Goal: Task Accomplishment & Management: Use online tool/utility

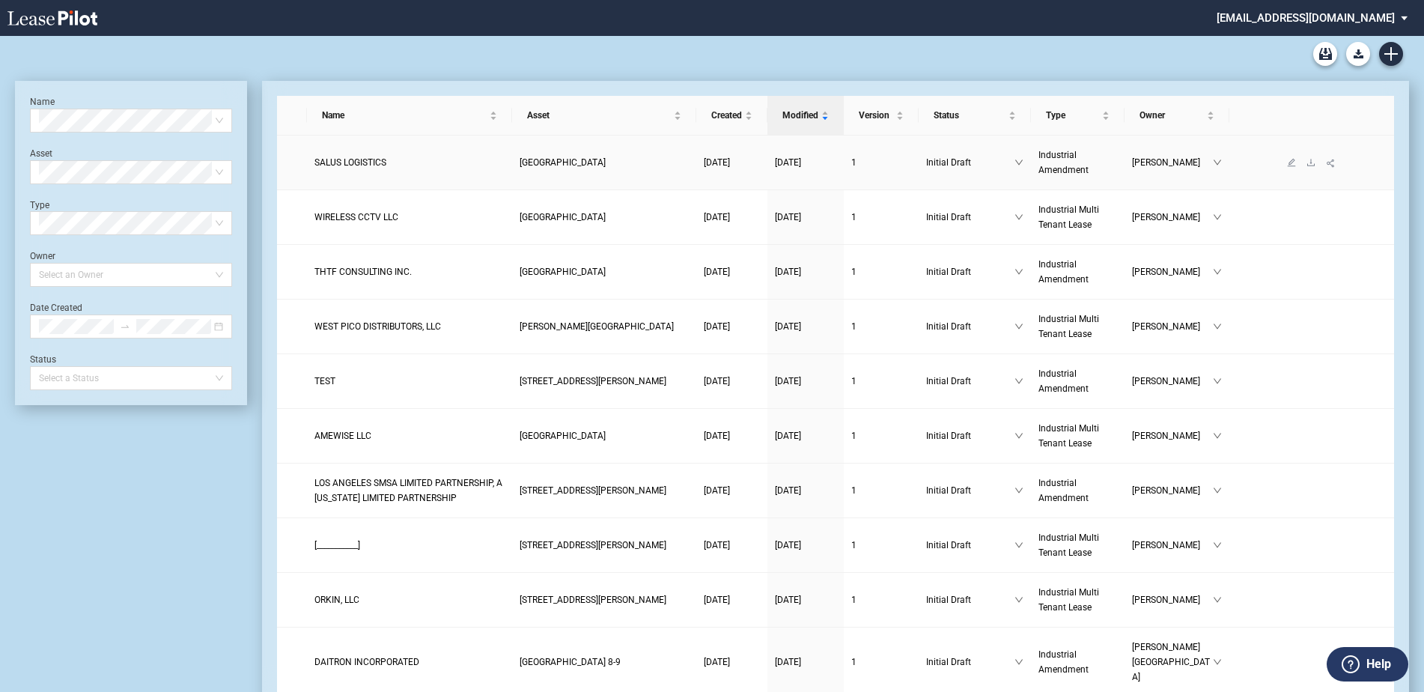
click at [373, 162] on span "SALUS LOGISTICS" at bounding box center [350, 162] width 72 height 10
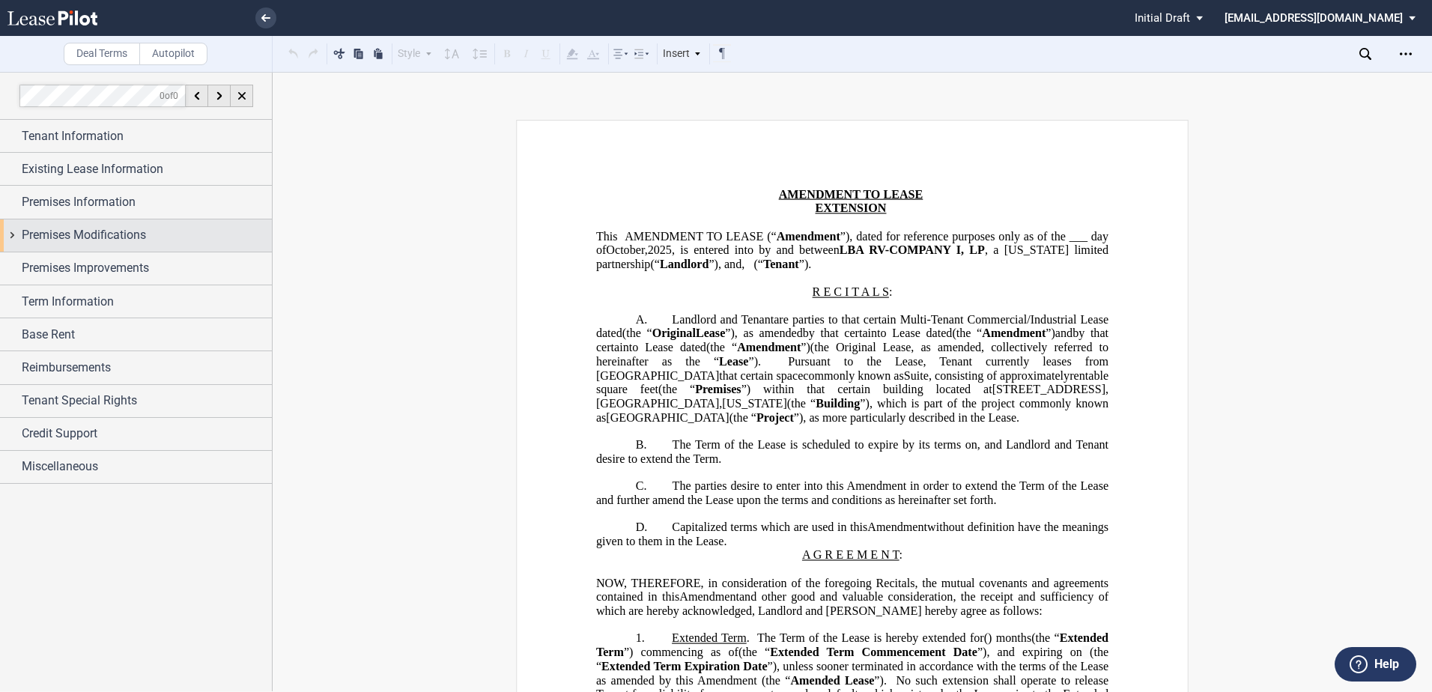
click at [125, 232] on span "Premises Modifications" at bounding box center [84, 235] width 124 height 18
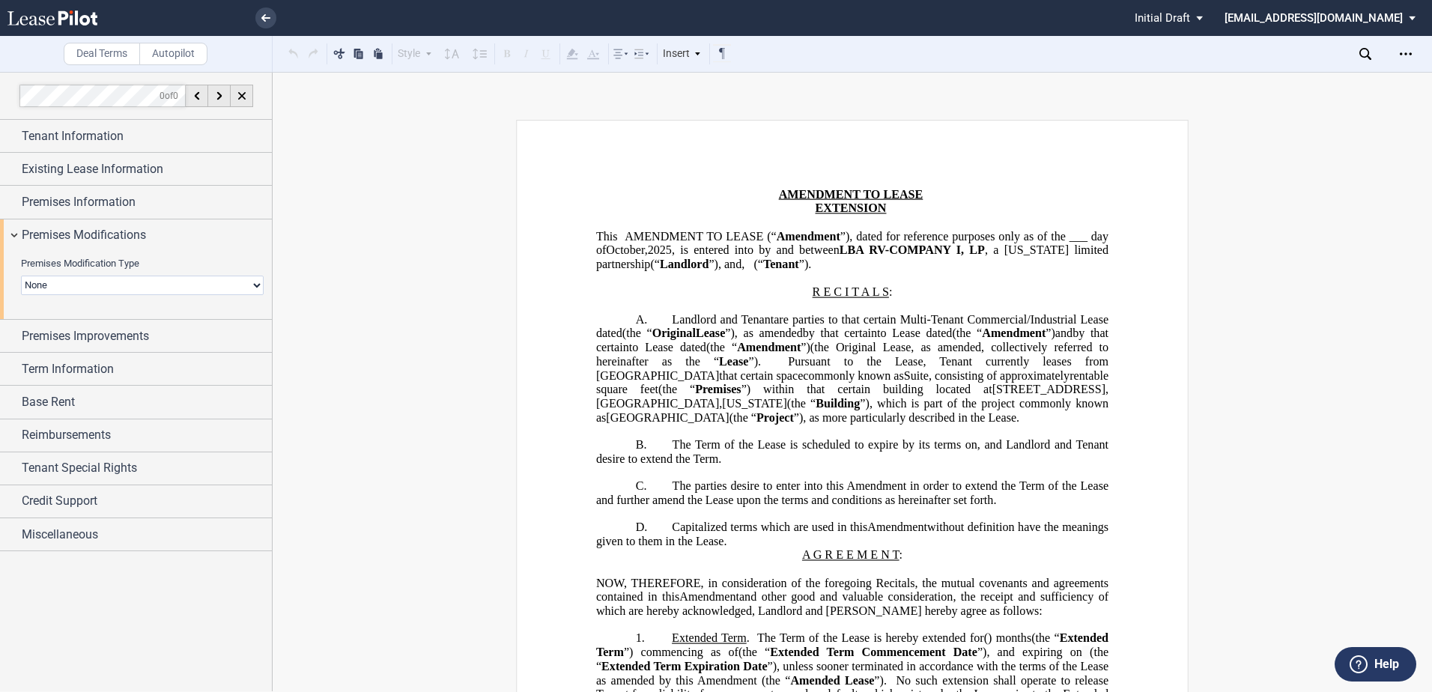
click at [101, 278] on select "None Expansion Relocation Reduction Termination" at bounding box center [142, 285] width 243 height 19
select select "reduction"
click at [21, 276] on select "None Expansion Relocation Reduction Termination" at bounding box center [142, 285] width 243 height 19
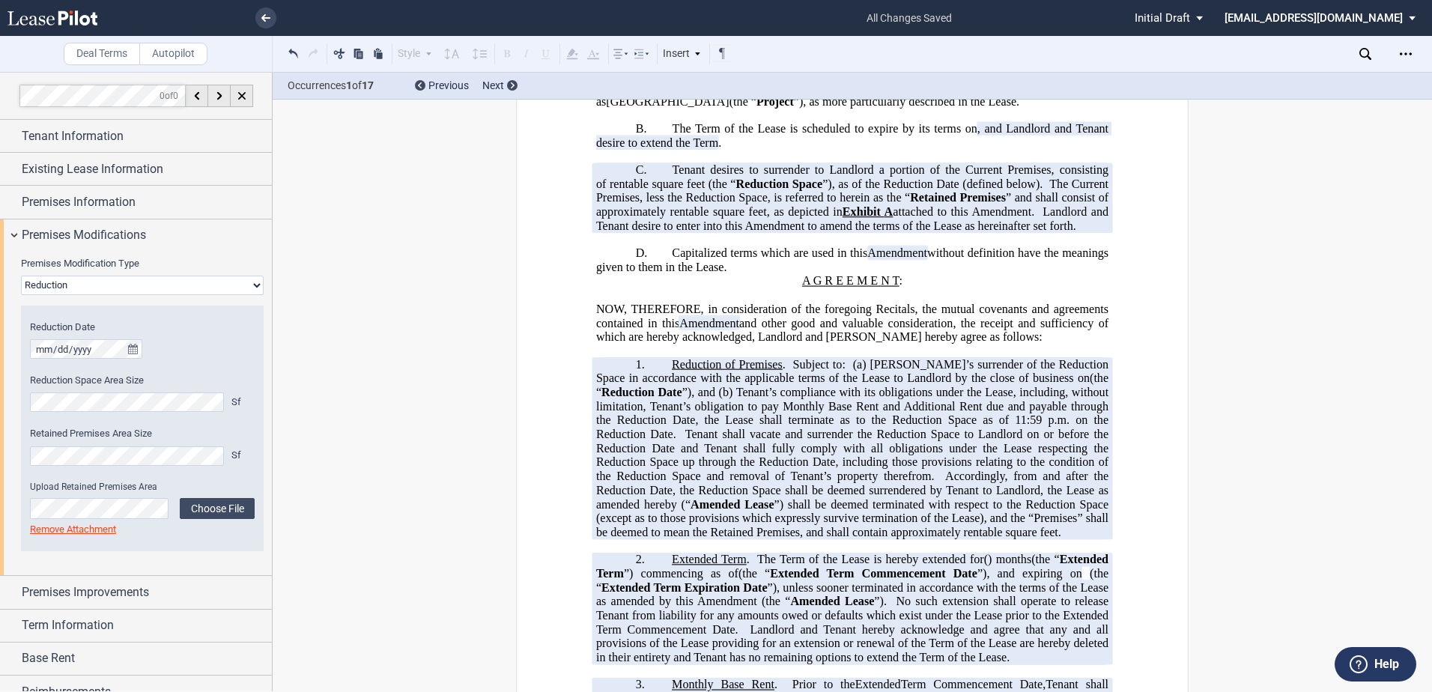
scroll to position [374, 0]
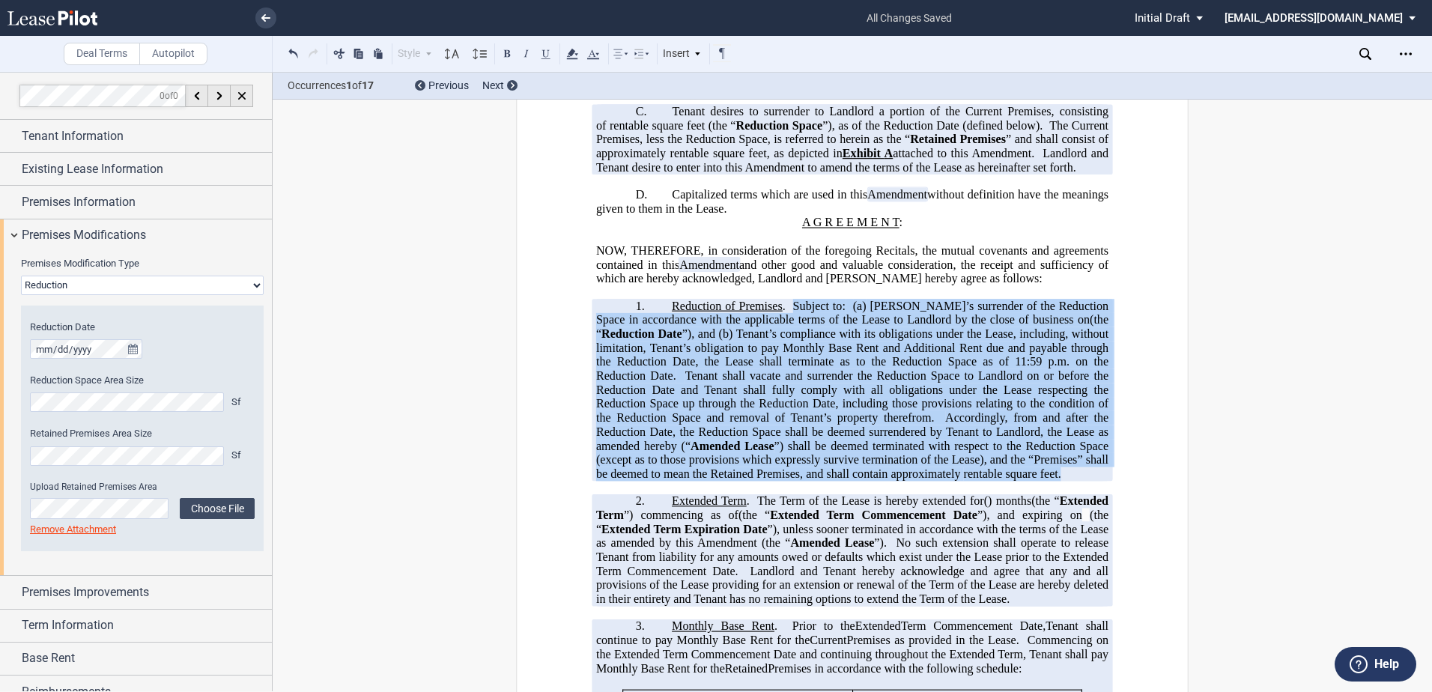
drag, startPoint x: 1102, startPoint y: 504, endPoint x: 797, endPoint y: 336, distance: 348.5
click at [797, 336] on span "Reduction of Premises . Subject to: (a) [PERSON_NAME]’s surrender of the Reduct…" at bounding box center [853, 389] width 515 height 181
drag, startPoint x: 1104, startPoint y: 507, endPoint x: 794, endPoint y: 327, distance: 357.6
click at [794, 327] on p "1. Reduction of Premises . Subject to: (a) [PERSON_NAME]’s surrender of the Red…" at bounding box center [852, 390] width 512 height 182
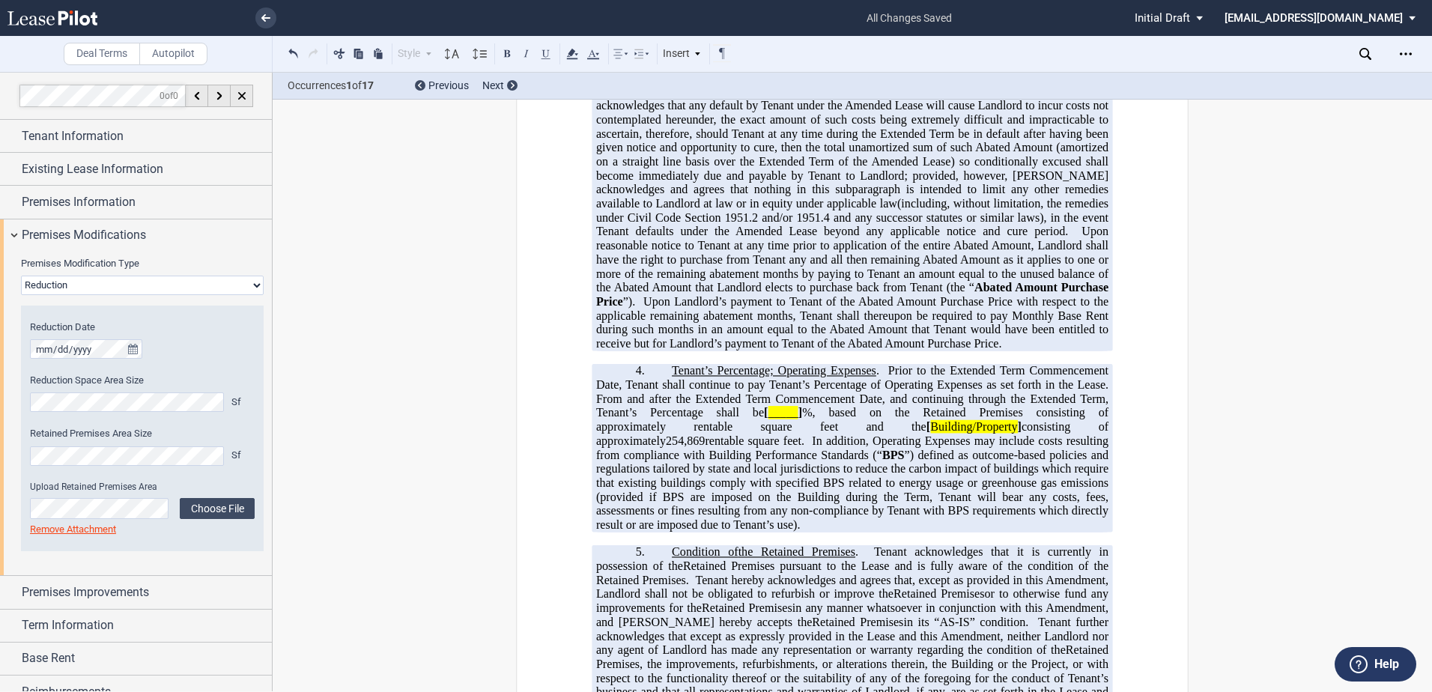
scroll to position [1423, 0]
